Goal: Information Seeking & Learning: Compare options

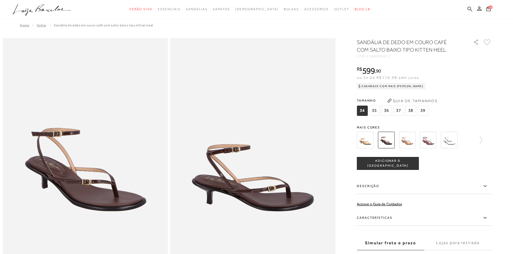
click at [467, 10] on icon at bounding box center [469, 8] width 5 height 5
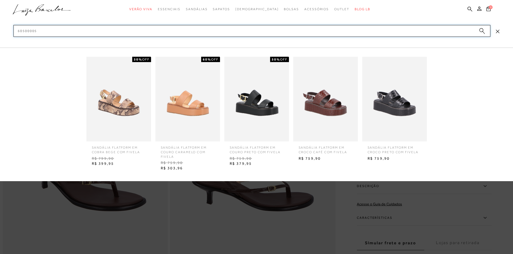
type input "60500005"
click at [329, 136] on img at bounding box center [325, 99] width 65 height 85
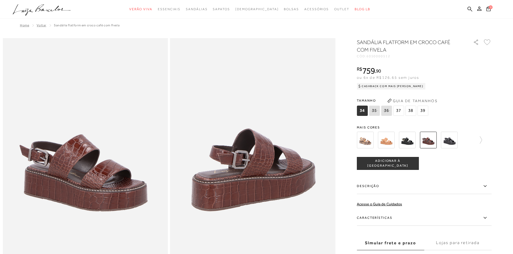
click at [390, 139] on img at bounding box center [386, 140] width 17 height 17
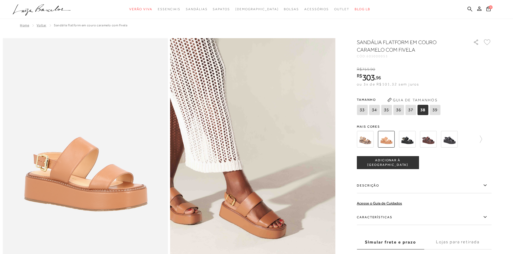
click at [413, 145] on img at bounding box center [407, 139] width 17 height 17
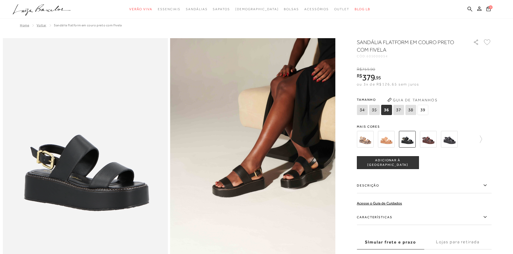
click at [434, 140] on img at bounding box center [428, 139] width 17 height 17
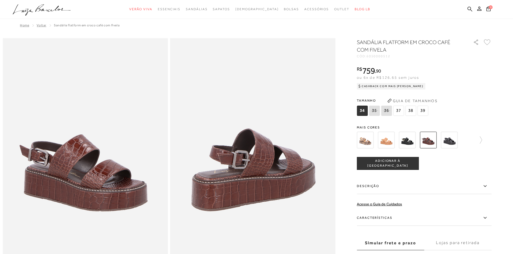
click at [455, 144] on img at bounding box center [449, 140] width 17 height 17
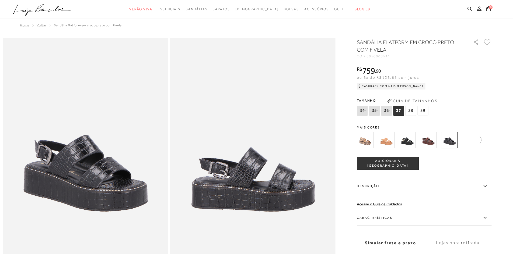
click at [385, 142] on img at bounding box center [386, 140] width 17 height 17
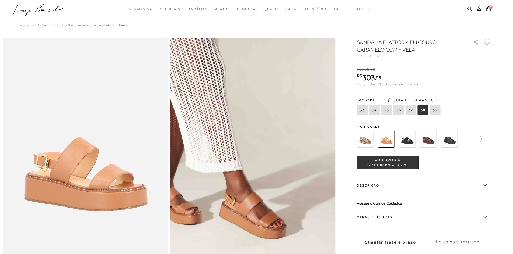
click at [366, 133] on img at bounding box center [365, 139] width 17 height 17
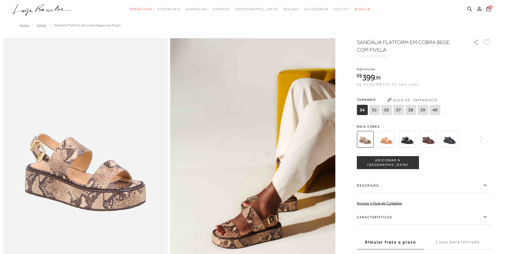
click at [389, 138] on img at bounding box center [386, 139] width 17 height 17
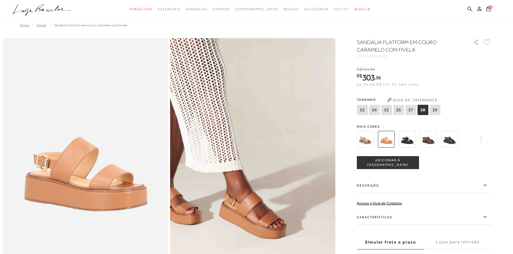
click at [409, 139] on img at bounding box center [407, 139] width 17 height 17
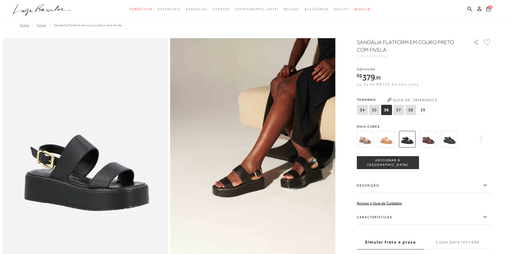
click at [433, 124] on div "SANDÁLIA FLATFORM EM COURO PRETO COM FIVELA CÓD: 605000054 × É necessário selec…" at bounding box center [424, 157] width 135 height 239
click at [430, 137] on img at bounding box center [428, 139] width 17 height 17
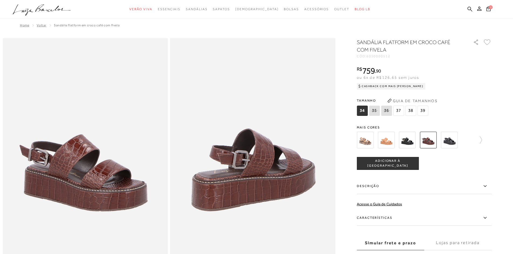
click at [449, 141] on img at bounding box center [449, 140] width 17 height 17
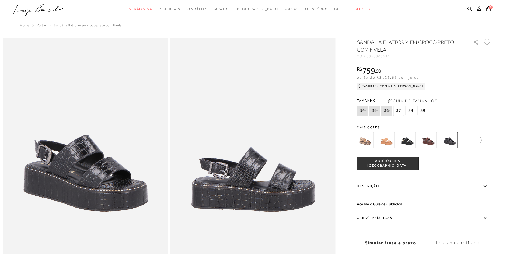
click at [484, 119] on div "SANDÁLIA FLATFORM EM CROCO PRETO COM FIVELA CÓD: 6050000511 × É necessário sele…" at bounding box center [424, 158] width 135 height 240
click at [480, 140] on icon at bounding box center [478, 140] width 8 height 8
click at [378, 142] on img at bounding box center [374, 140] width 17 height 17
